Goal: Find specific page/section: Find specific page/section

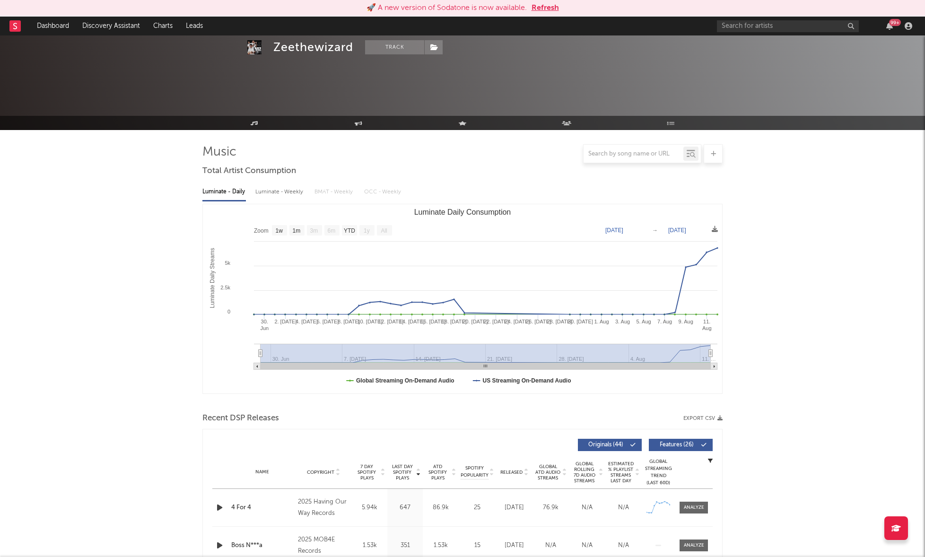
select select "1w"
select select "All"
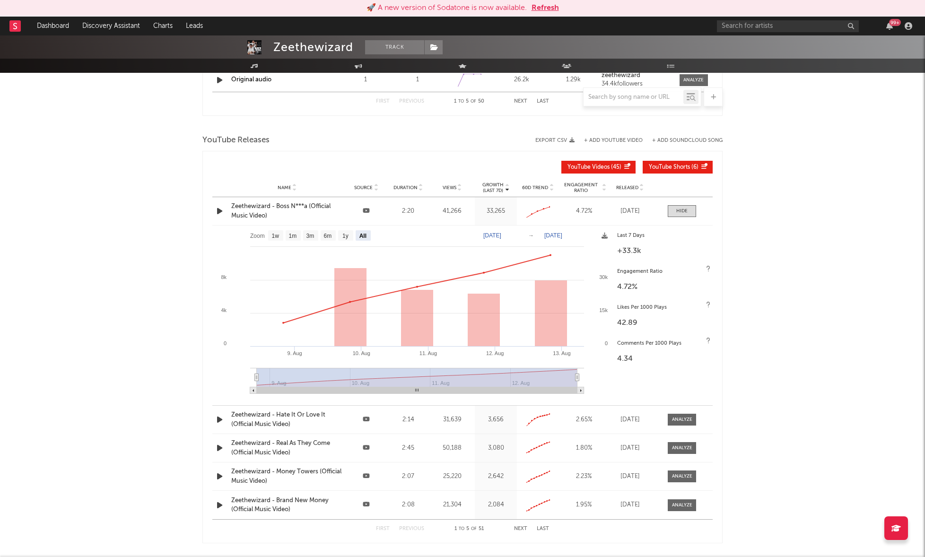
scroll to position [859, 0]
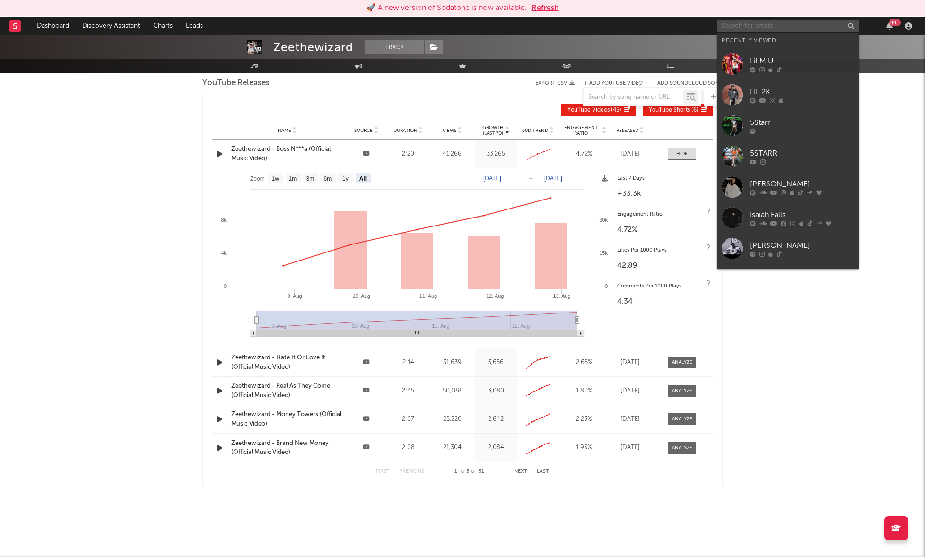
click at [765, 20] on input "text" at bounding box center [788, 26] width 142 height 12
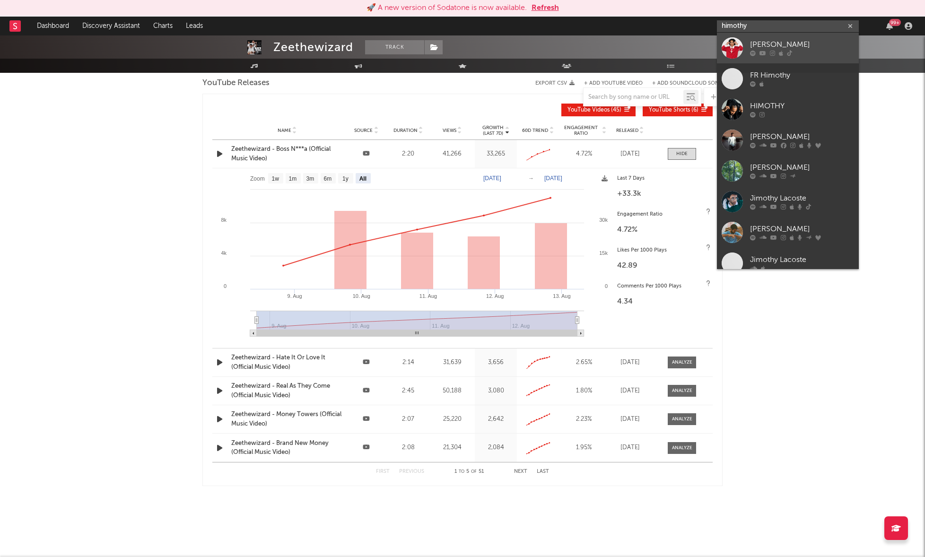
type input "himothy"
click at [810, 43] on div "[PERSON_NAME]" at bounding box center [802, 44] width 104 height 11
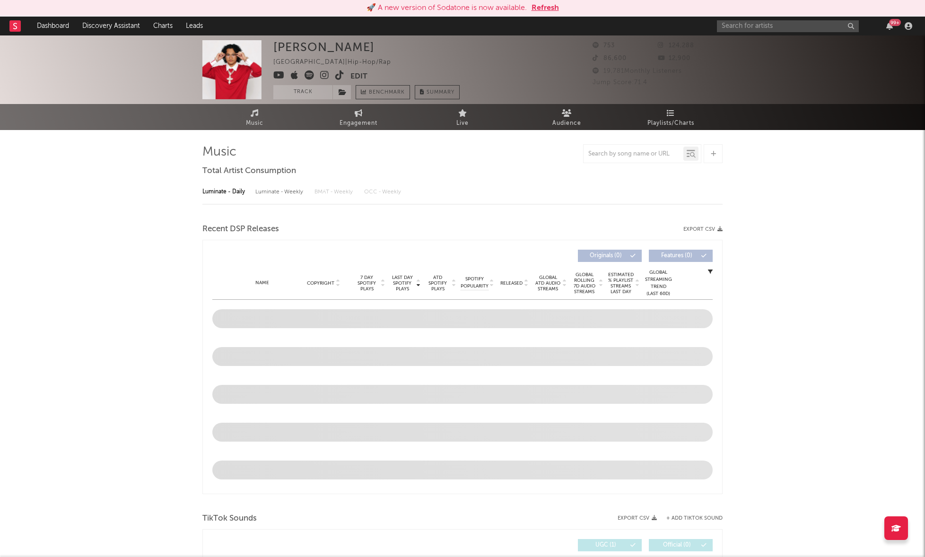
select select "1w"
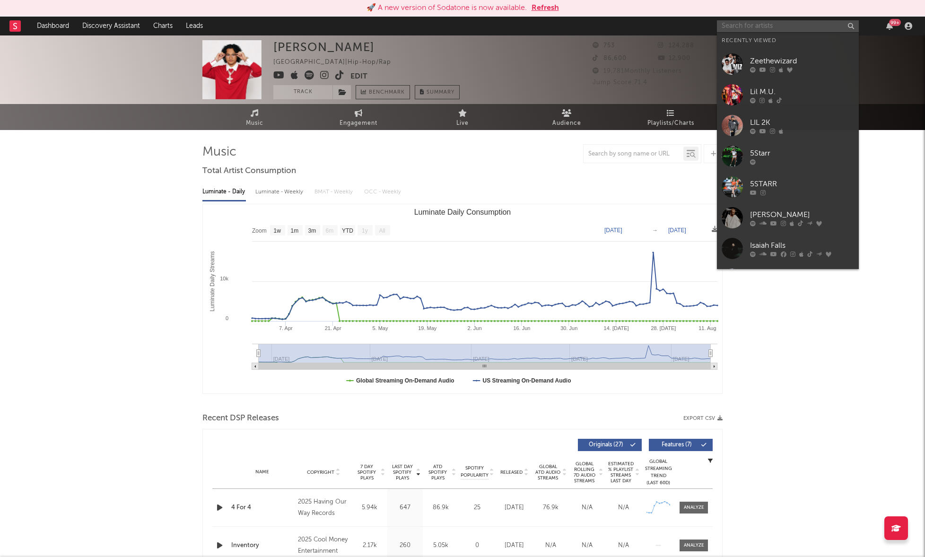
click at [766, 27] on input "text" at bounding box center [788, 26] width 142 height 12
click at [778, 51] on link "Zeethewizard" at bounding box center [788, 64] width 142 height 31
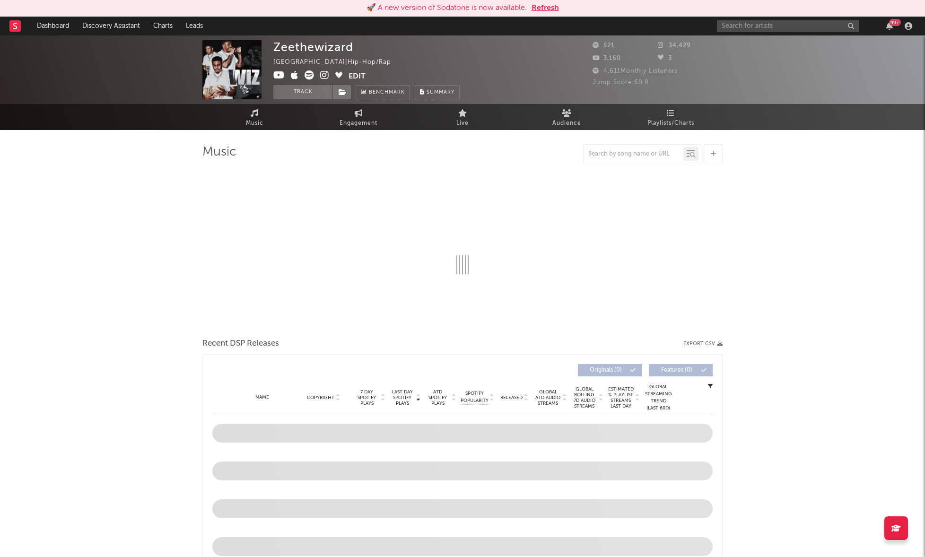
select select "1w"
